Goal: Transaction & Acquisition: Purchase product/service

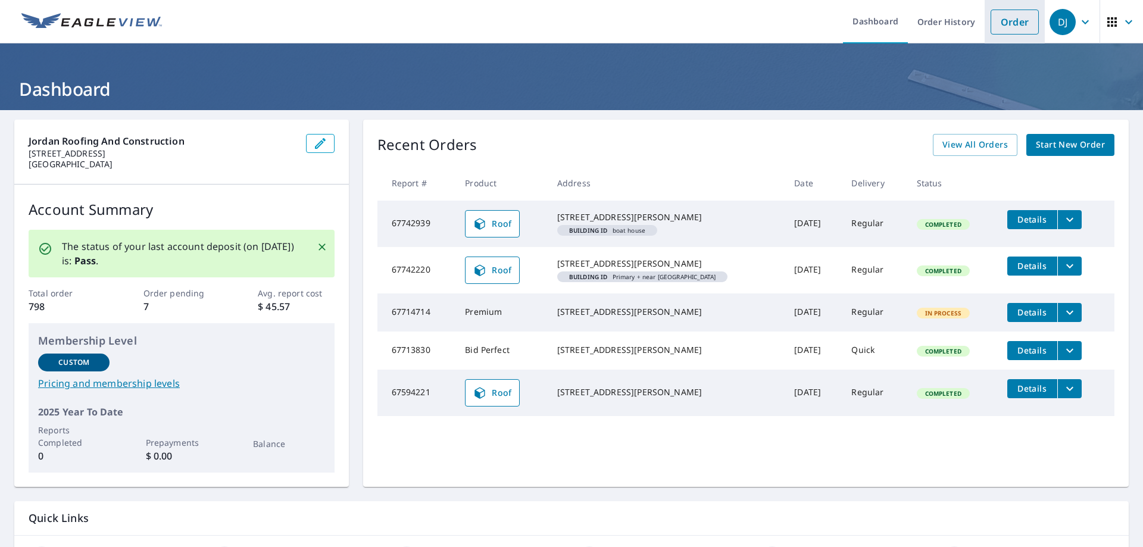
click at [1001, 19] on link "Order" at bounding box center [1015, 22] width 48 height 25
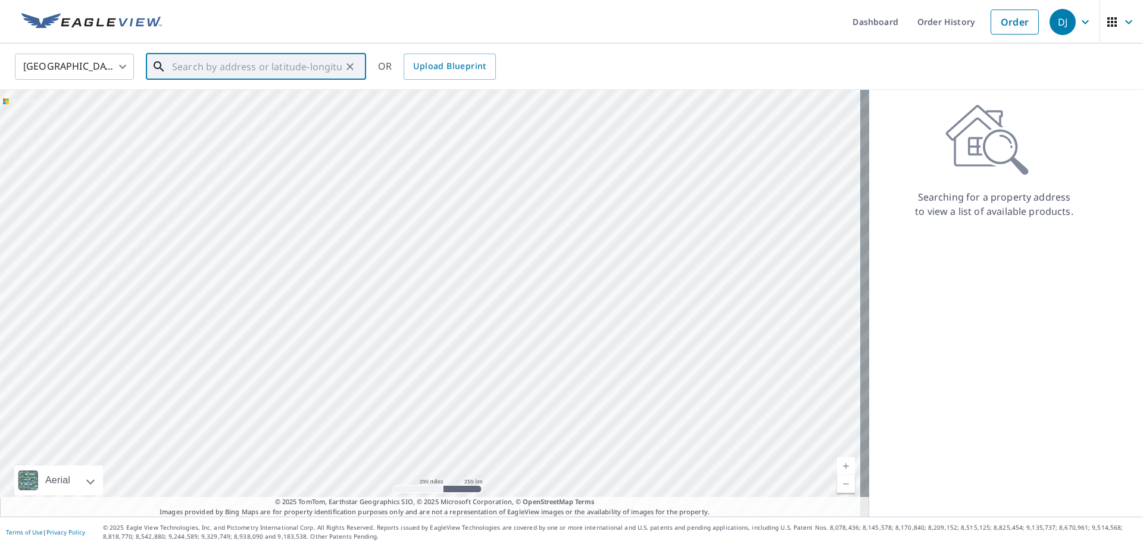
click at [267, 61] on input "text" at bounding box center [257, 66] width 170 height 33
click at [227, 99] on span "[STREET_ADDRESS]" at bounding box center [263, 101] width 187 height 14
type input "[STREET_ADDRESS][PERSON_NAME]"
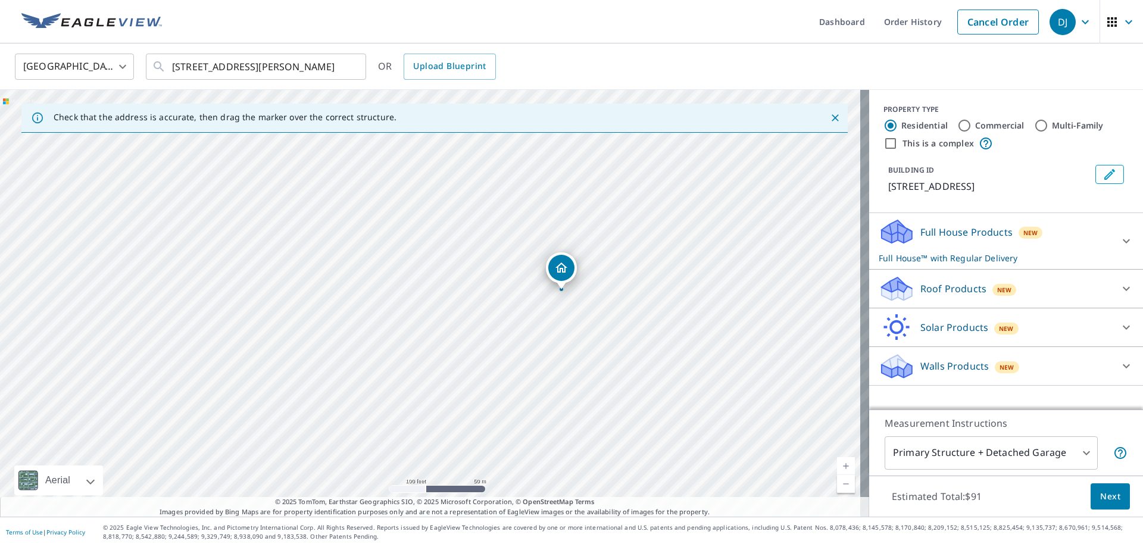
drag, startPoint x: 598, startPoint y: 306, endPoint x: 605, endPoint y: 306, distance: 6.5
click at [605, 306] on div "[STREET_ADDRESS][PERSON_NAME]" at bounding box center [434, 303] width 869 height 427
drag, startPoint x: 627, startPoint y: 296, endPoint x: 570, endPoint y: 295, distance: 56.6
click at [570, 295] on div "[STREET_ADDRESS][PERSON_NAME]" at bounding box center [434, 303] width 869 height 427
click at [961, 285] on p "Roof Products" at bounding box center [953, 289] width 66 height 14
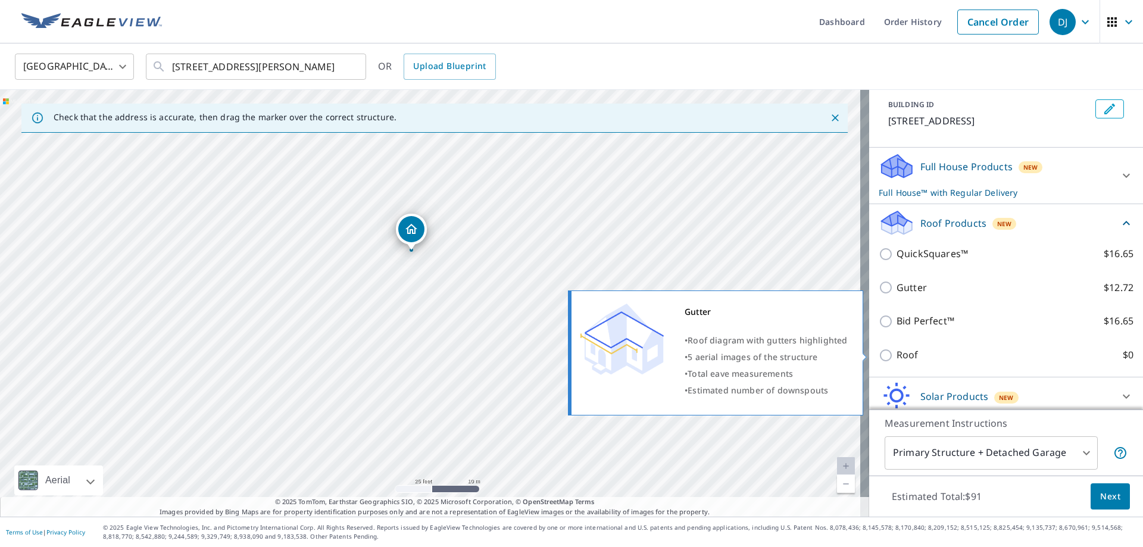
scroll to position [111, 0]
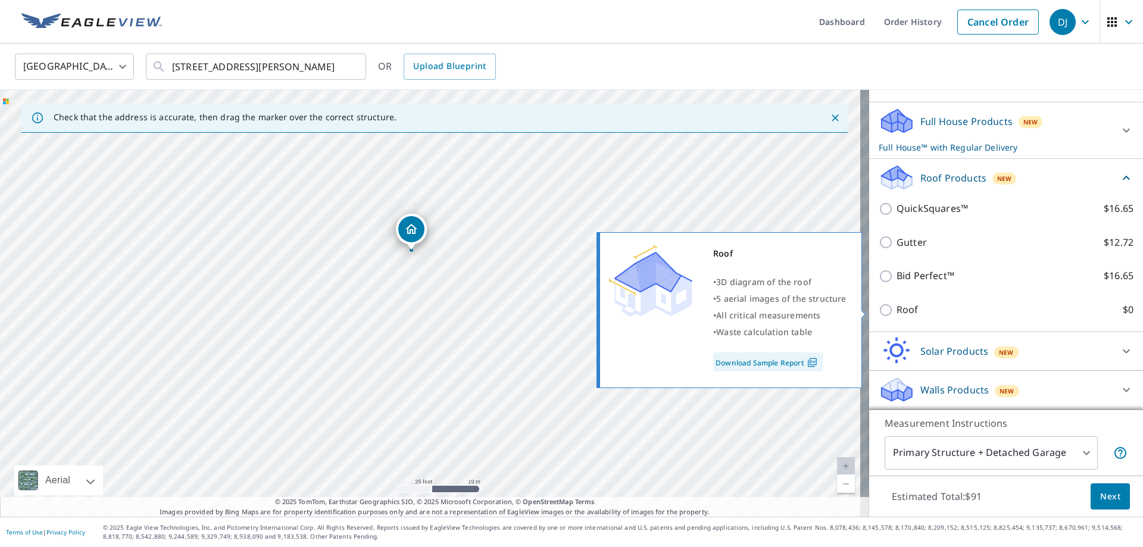
click at [879, 309] on input "Roof $0" at bounding box center [888, 310] width 18 height 14
checkbox input "true"
type input "3"
checkbox input "false"
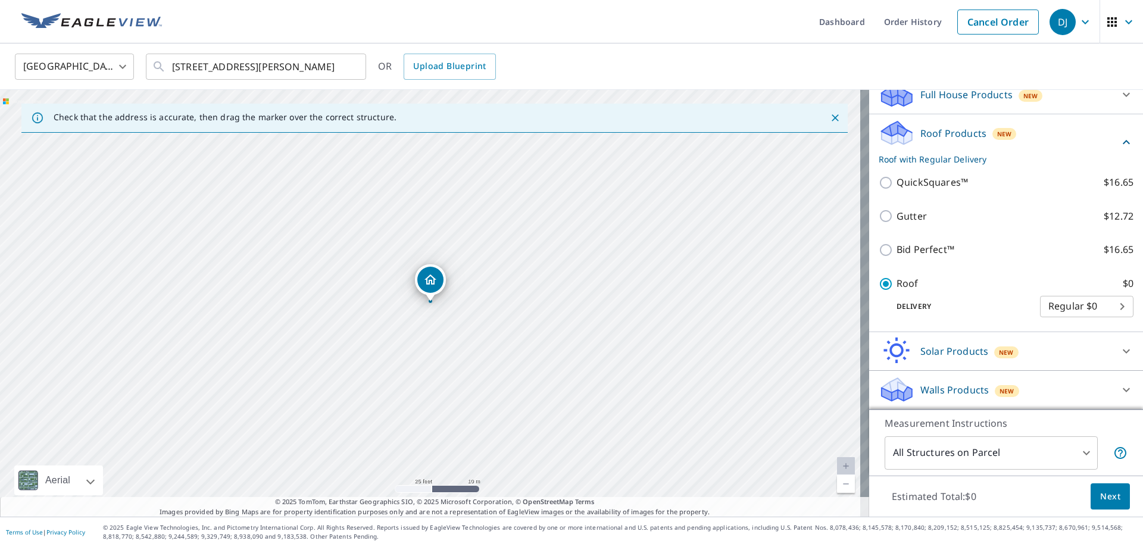
scroll to position [105, 0]
drag, startPoint x: 489, startPoint y: 390, endPoint x: 593, endPoint y: 308, distance: 132.3
click at [593, 308] on div "[STREET_ADDRESS][PERSON_NAME]" at bounding box center [434, 303] width 869 height 427
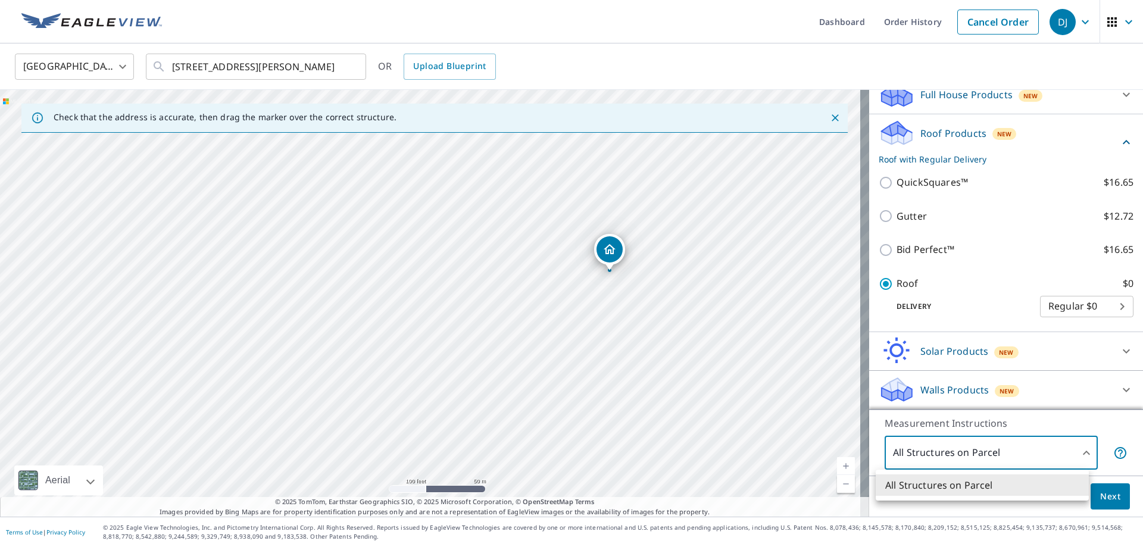
click at [950, 452] on body "DJ DJ Dashboard Order History Cancel Order DJ United States [GEOGRAPHIC_DATA] ​…" at bounding box center [571, 273] width 1143 height 547
click at [950, 451] on div at bounding box center [571, 273] width 1143 height 547
click at [1109, 497] on span "Next" at bounding box center [1110, 496] width 20 height 15
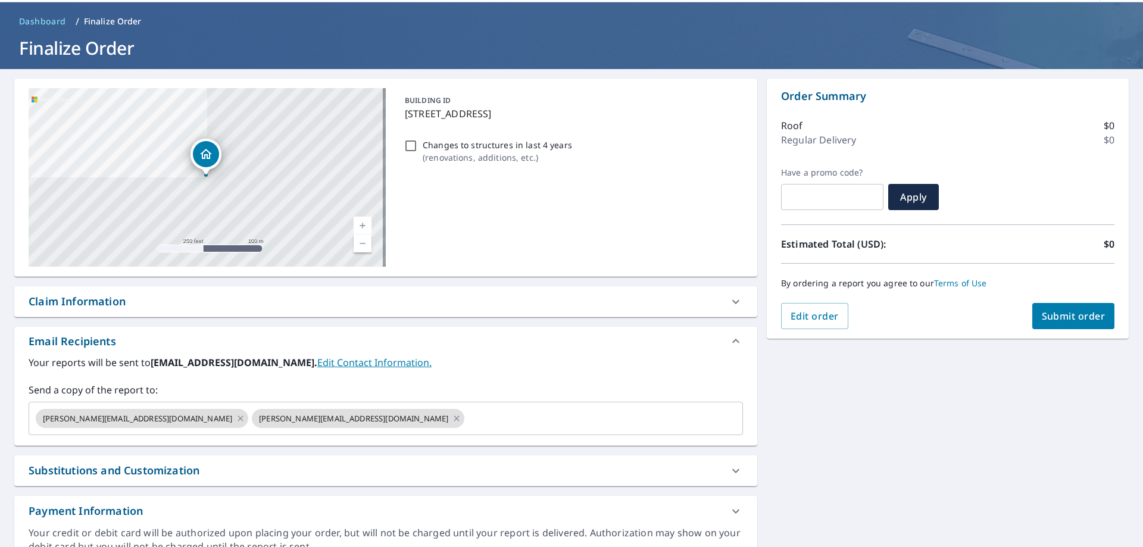
scroll to position [60, 0]
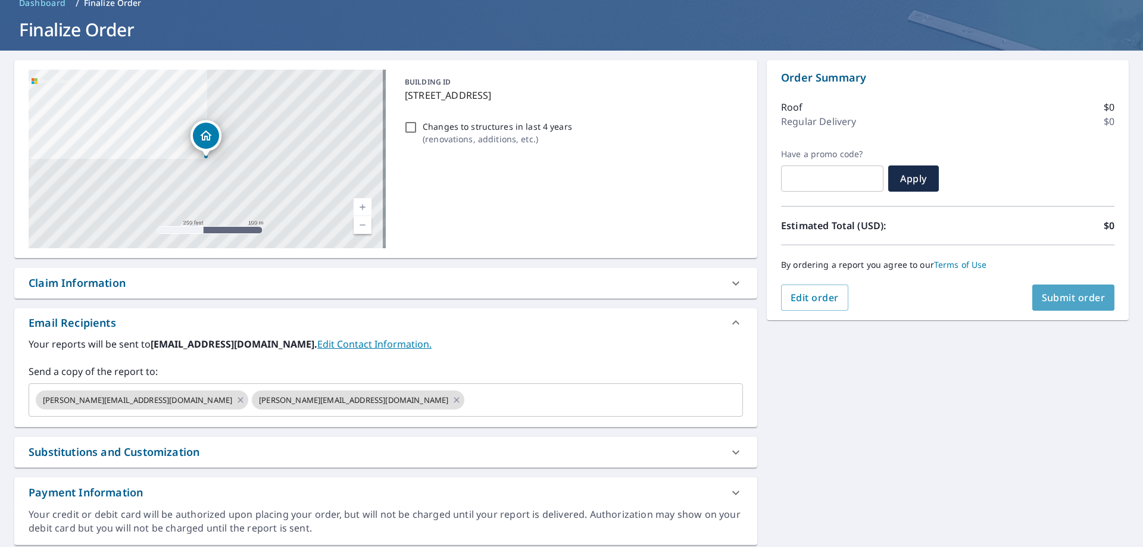
click at [1059, 290] on button "Submit order" at bounding box center [1073, 298] width 83 height 26
checkbox input "true"
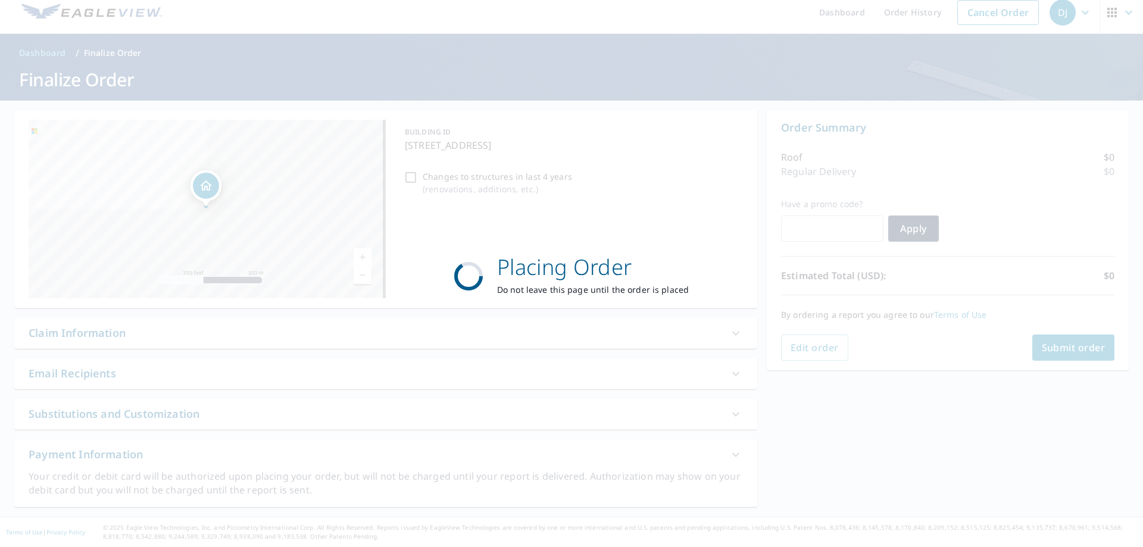
scroll to position [10, 0]
